Goal: Information Seeking & Learning: Learn about a topic

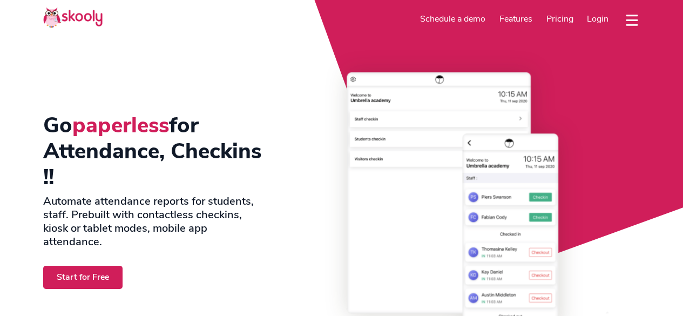
select select "en"
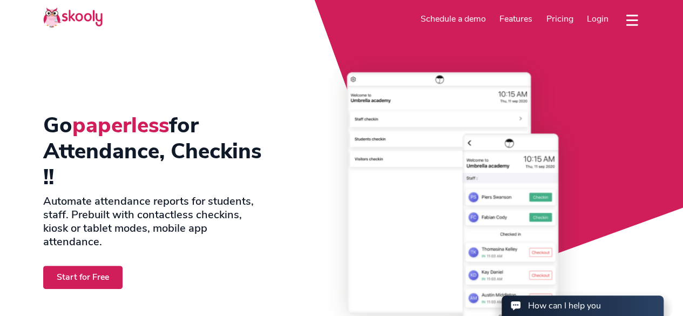
select select "27"
select select "[GEOGRAPHIC_DATA]"
select select "[GEOGRAPHIC_DATA]/[GEOGRAPHIC_DATA]"
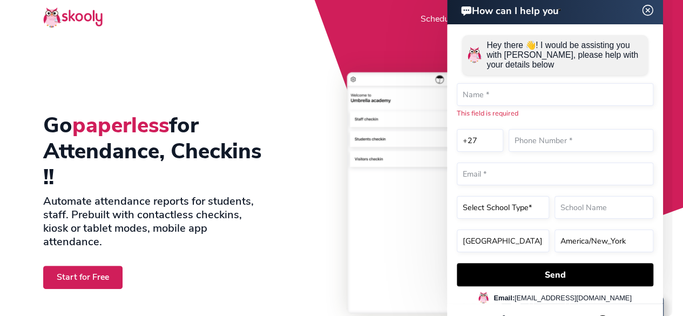
click at [650, 11] on img at bounding box center [648, 11] width 21 height 14
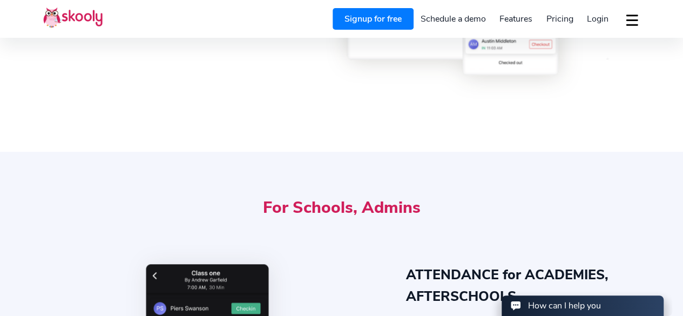
scroll to position [216, 0]
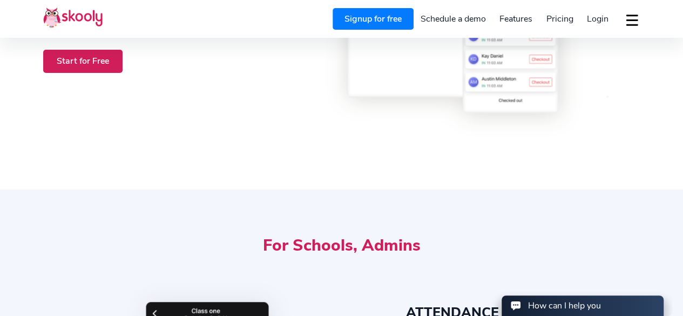
click at [562, 12] on link "Pricing" at bounding box center [560, 18] width 41 height 17
click at [562, 18] on span "Pricing" at bounding box center [560, 19] width 27 height 12
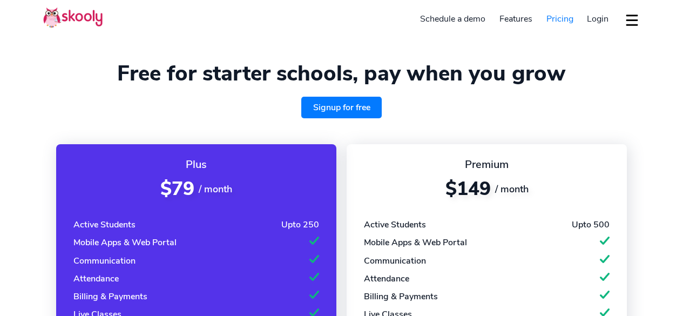
select select "en"
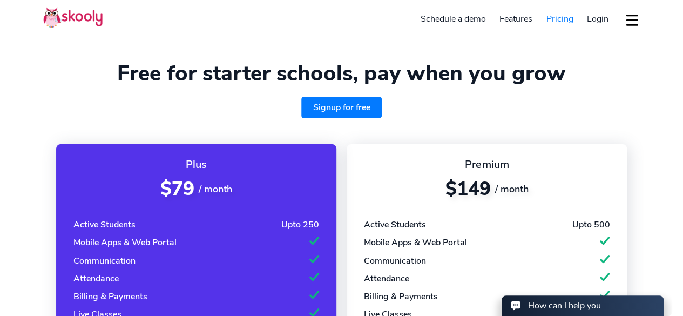
select select "27"
select select "[GEOGRAPHIC_DATA]"
select select "[GEOGRAPHIC_DATA]/[GEOGRAPHIC_DATA]"
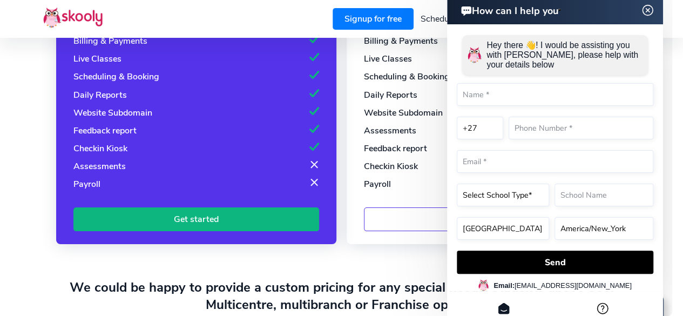
scroll to position [270, 0]
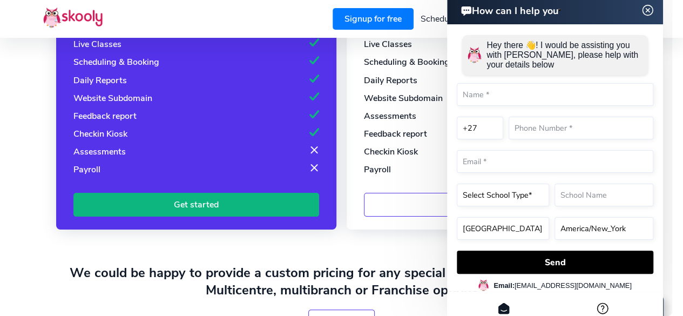
click at [651, 9] on img at bounding box center [648, 11] width 21 height 14
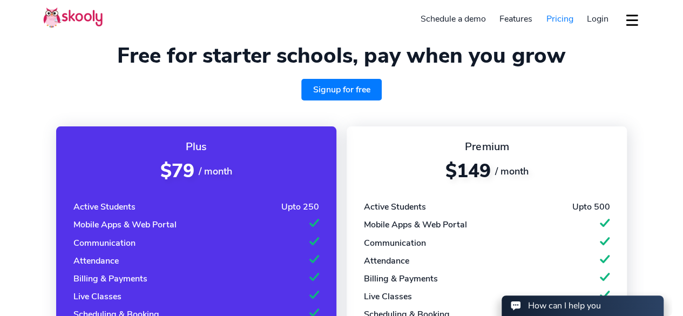
scroll to position [0, 0]
